Goal: Book appointment/travel/reservation

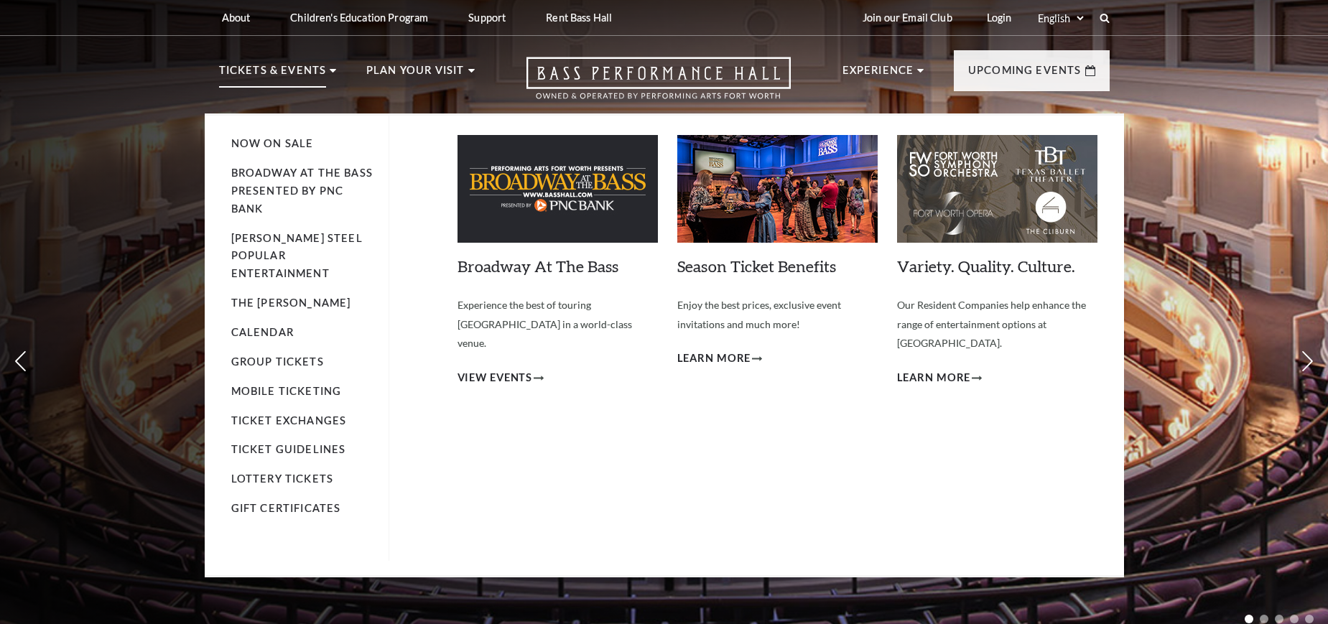
click at [328, 67] on li "Tickets & Events Now On Sale Broadway At The Bass presented by PNC Bank Irwin S…" at bounding box center [278, 88] width 118 height 52
click at [505, 369] on span "View Events" at bounding box center [494, 378] width 75 height 18
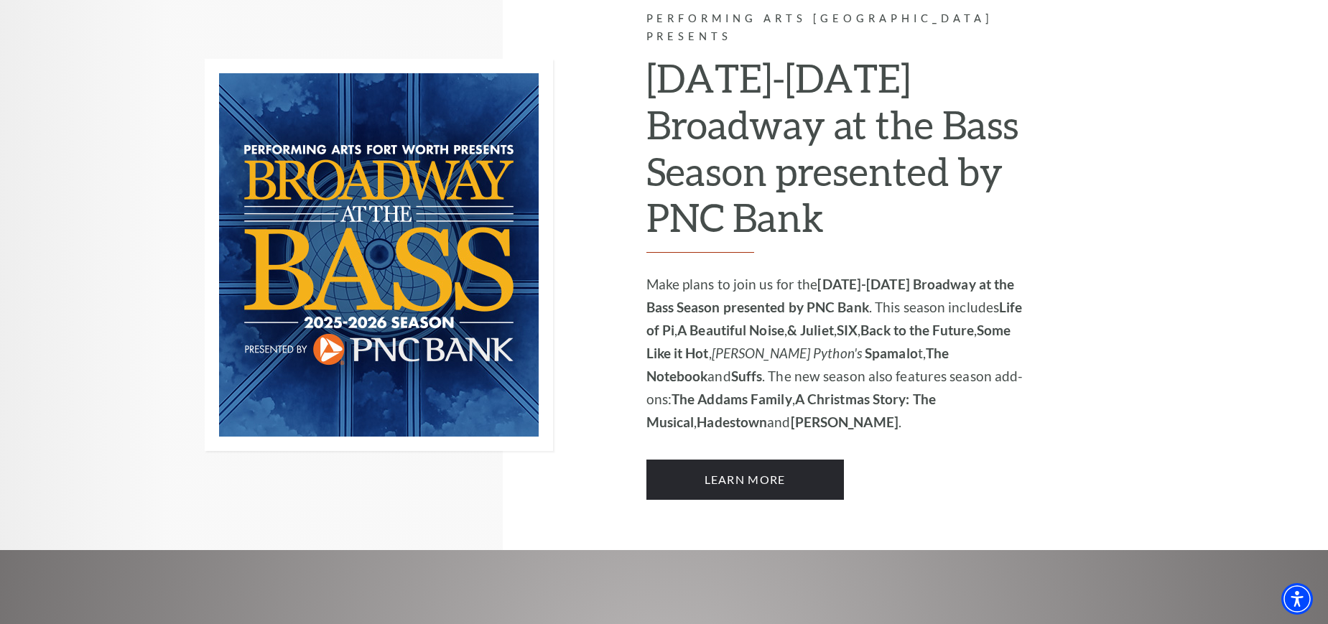
scroll to position [1005, 0]
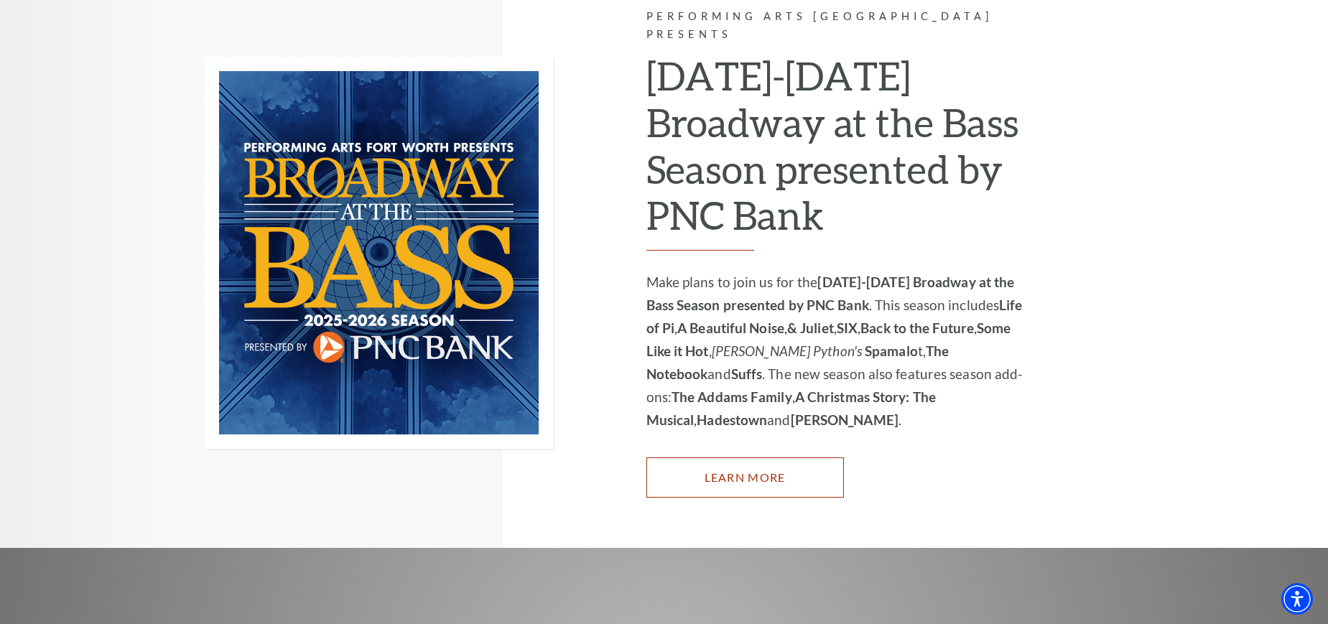
click at [765, 457] on link "Learn More" at bounding box center [744, 477] width 197 height 40
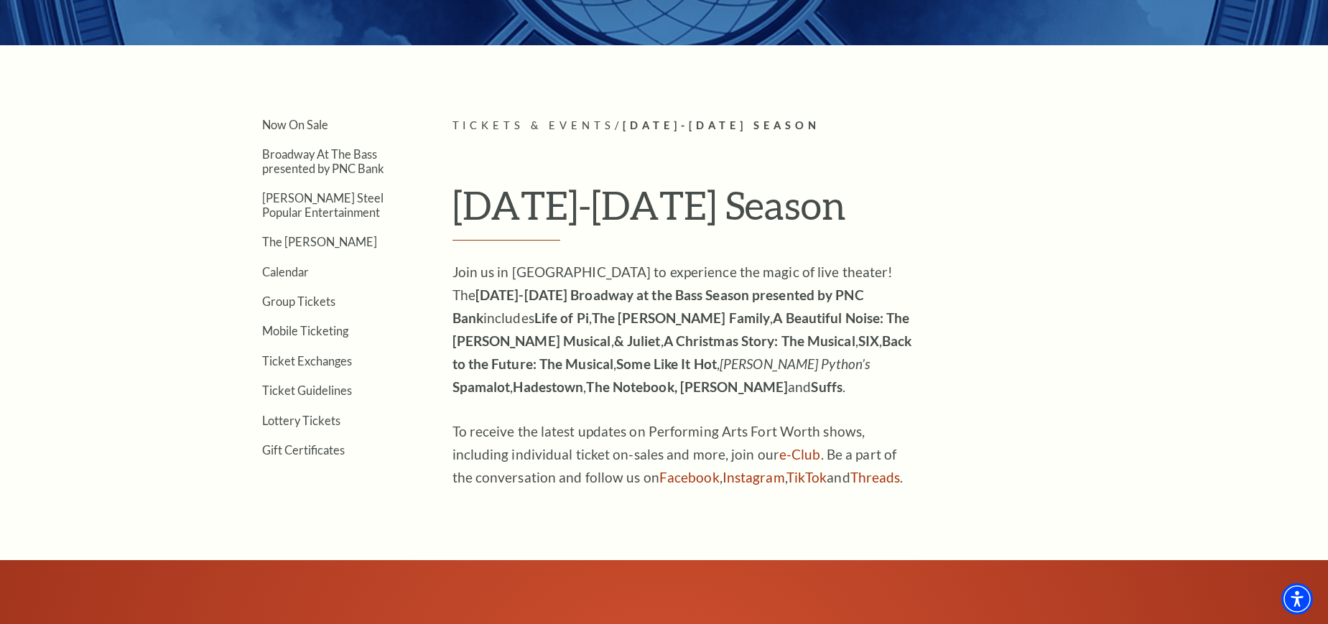
scroll to position [359, 0]
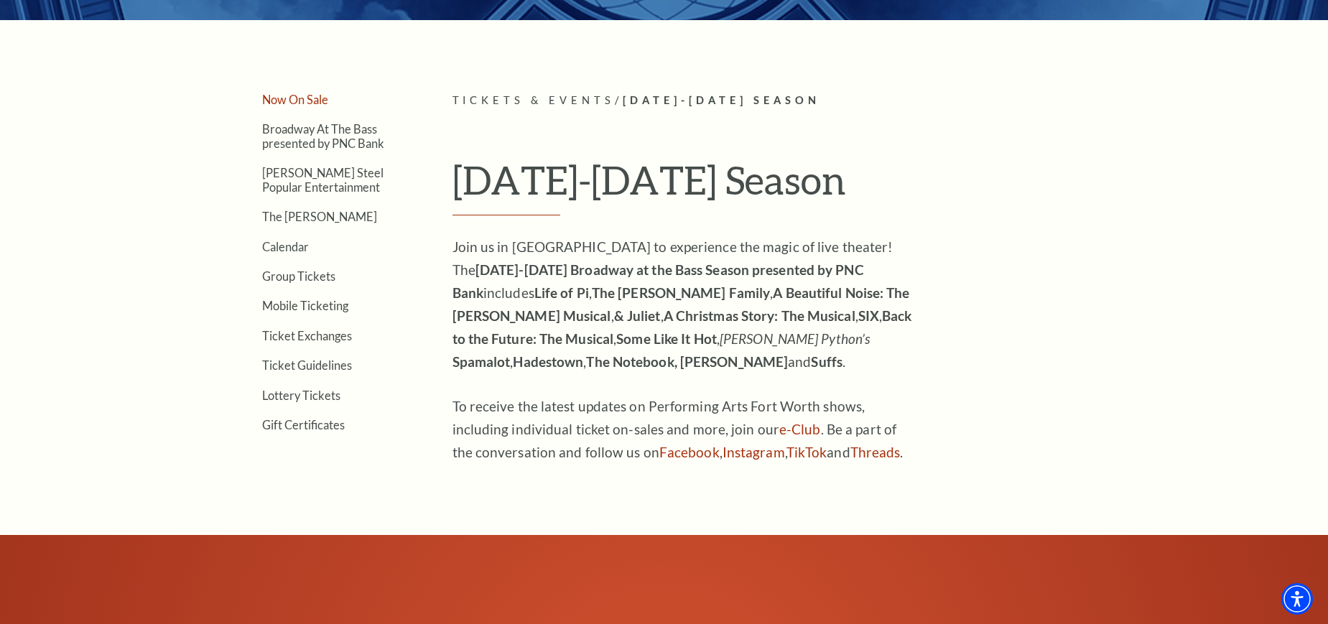
click at [305, 106] on link "Now On Sale" at bounding box center [295, 100] width 66 height 14
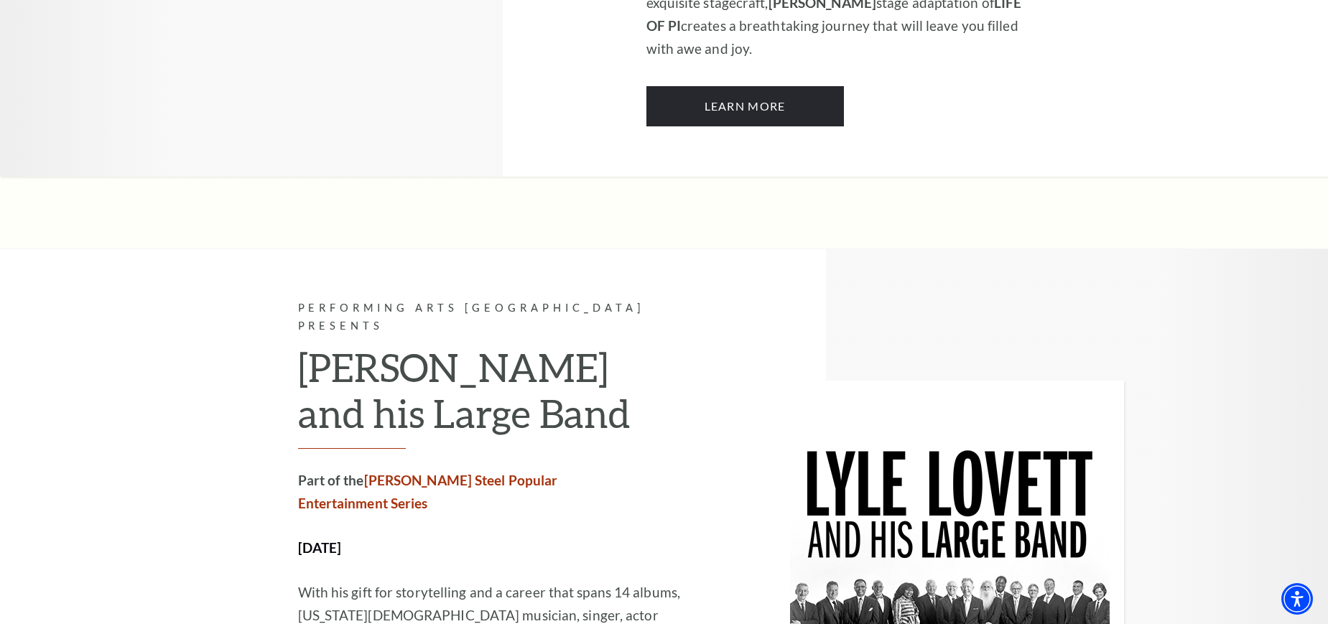
scroll to position [1508, 0]
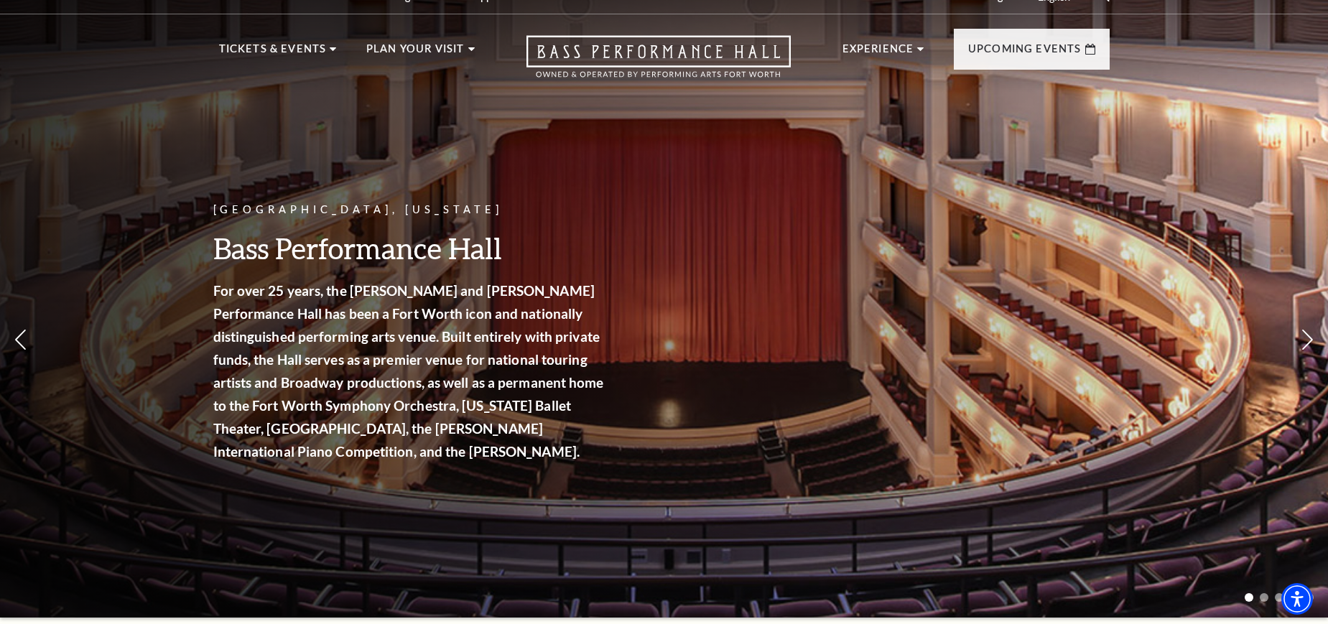
scroll to position [0, 0]
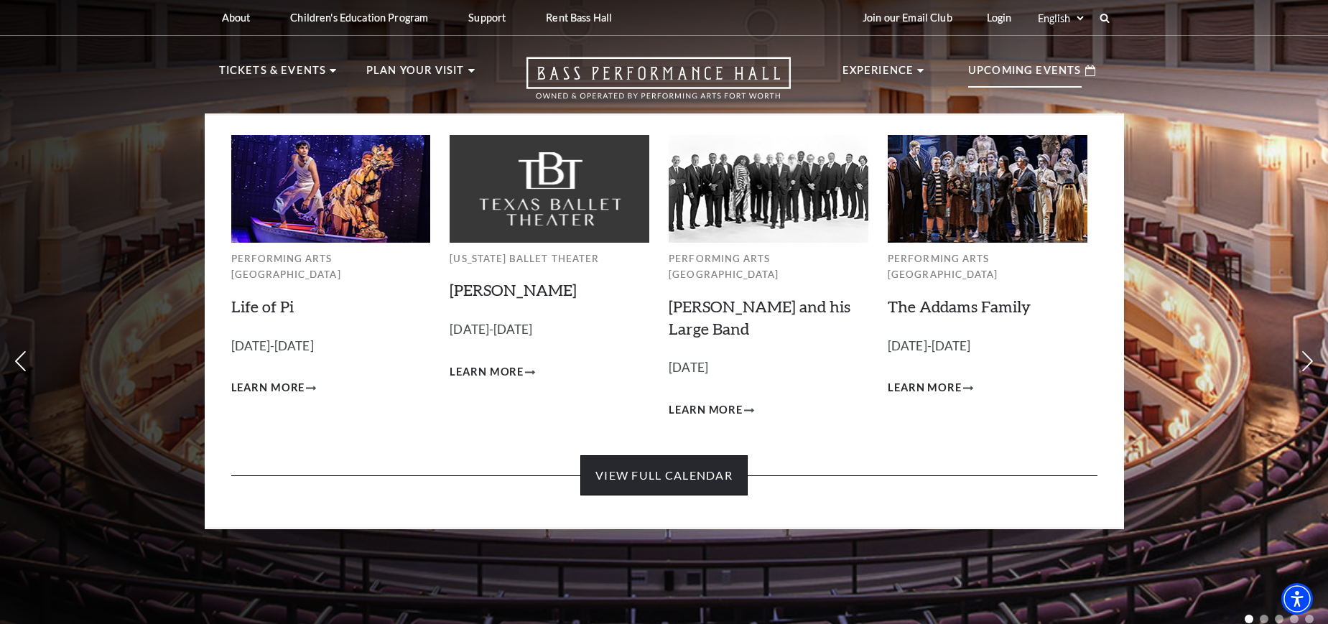
click at [641, 455] on link "View Full Calendar" at bounding box center [663, 475] width 167 height 40
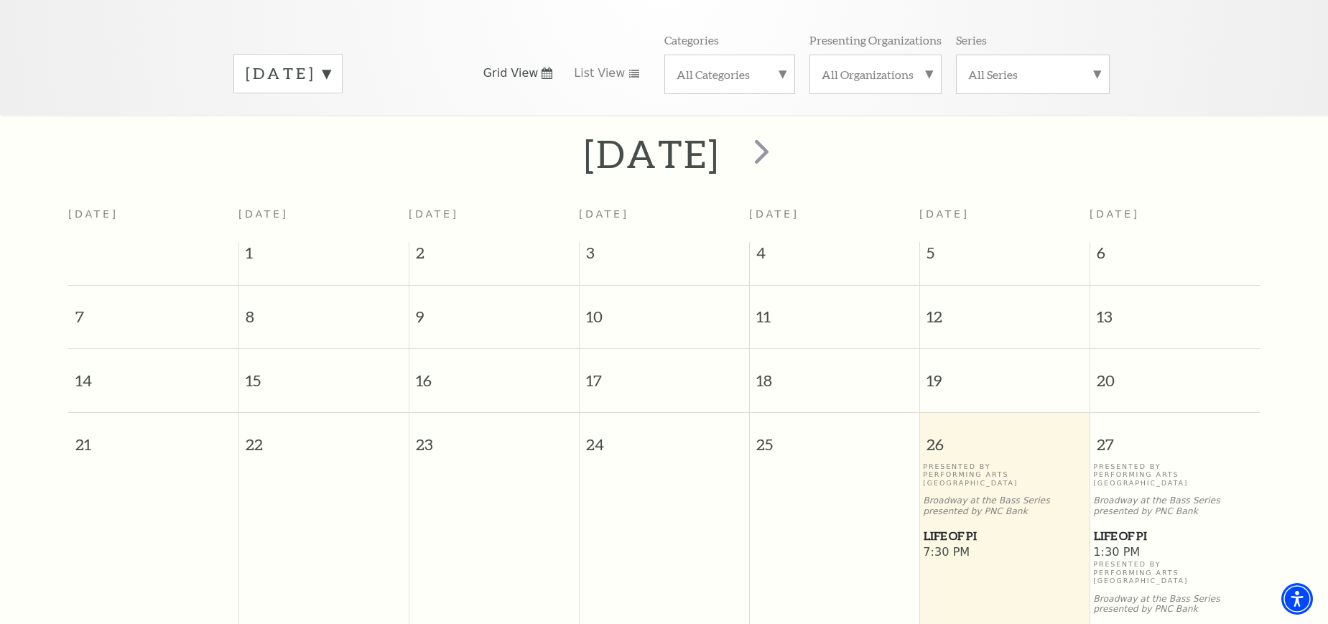
scroll to position [127, 0]
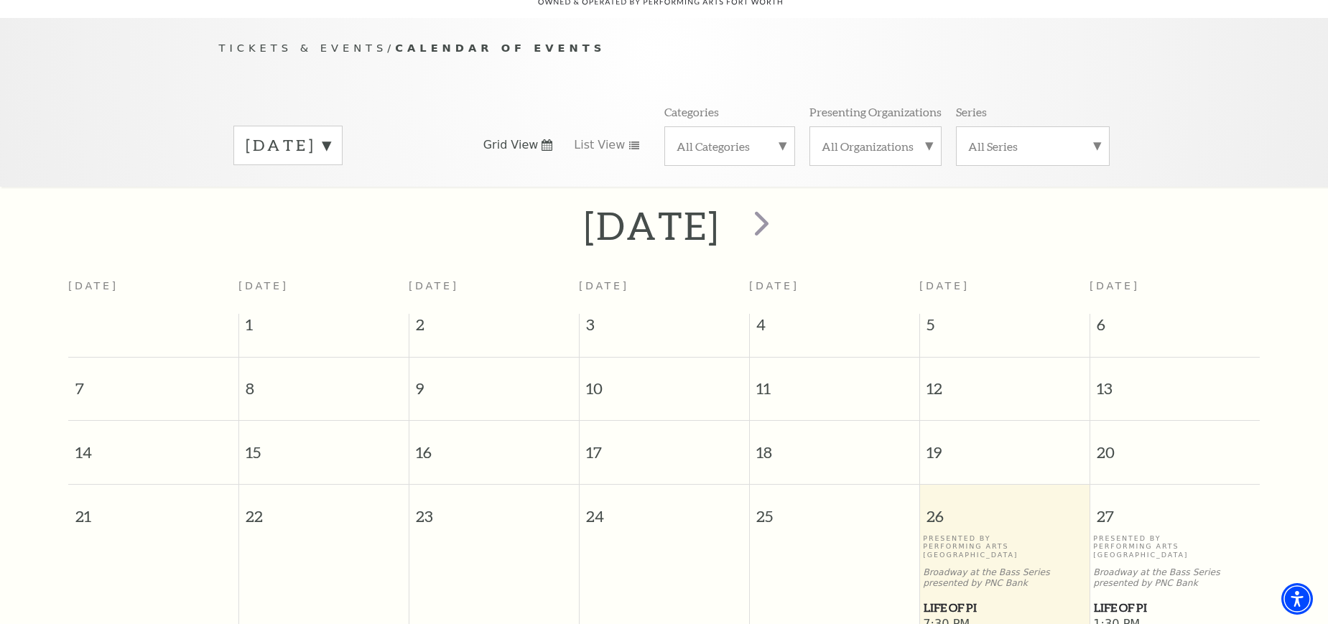
click at [330, 134] on label "September 2025" at bounding box center [288, 145] width 85 height 22
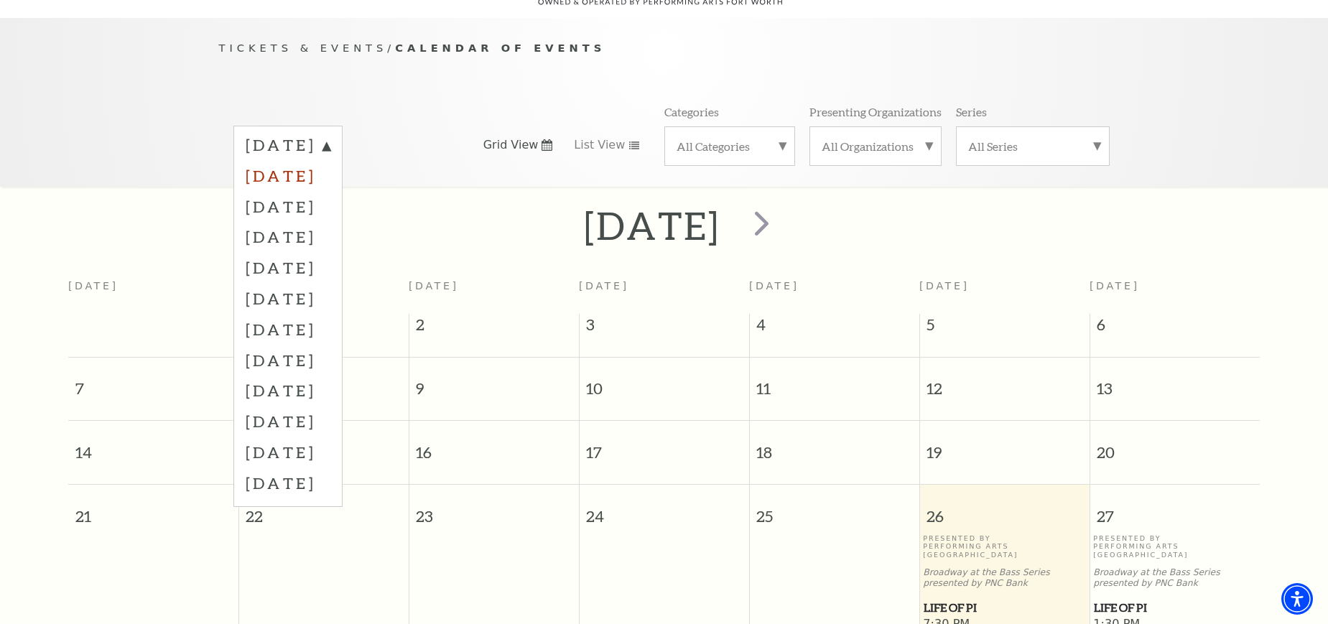
click at [330, 160] on label "October 2025" at bounding box center [288, 175] width 85 height 31
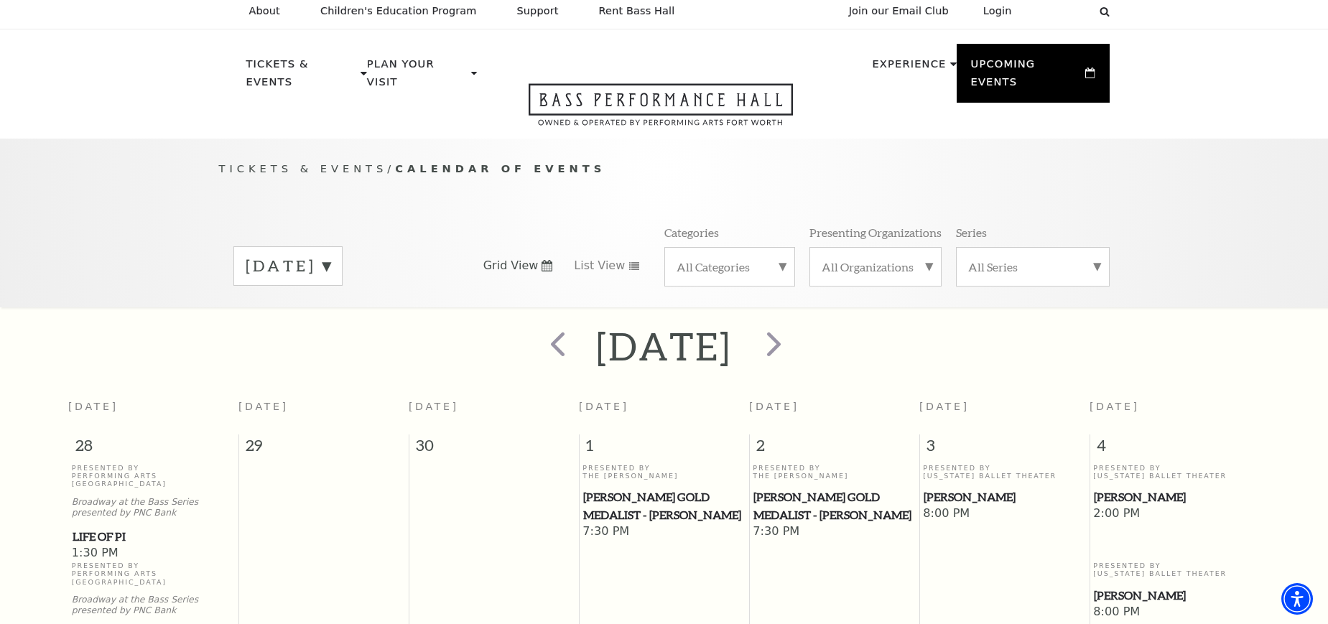
scroll to position [0, 0]
